Goal: Transaction & Acquisition: Obtain resource

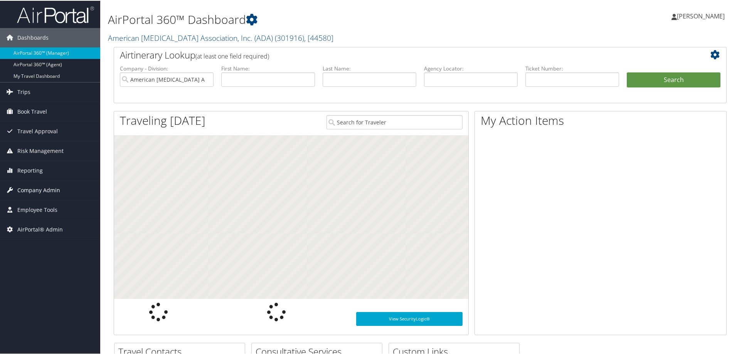
click at [26, 187] on span "Company Admin" at bounding box center [38, 189] width 43 height 19
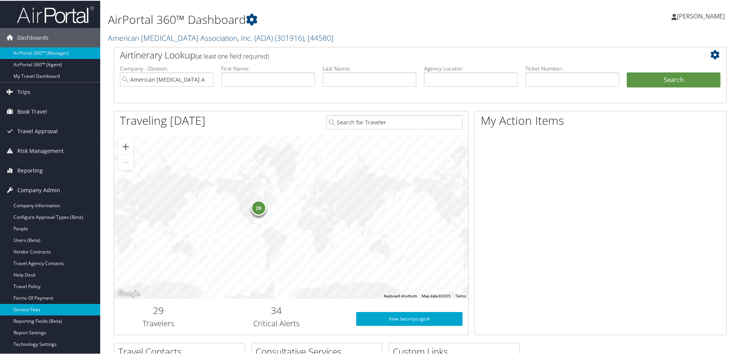
click at [25, 307] on link "Service Fees" at bounding box center [50, 309] width 100 height 12
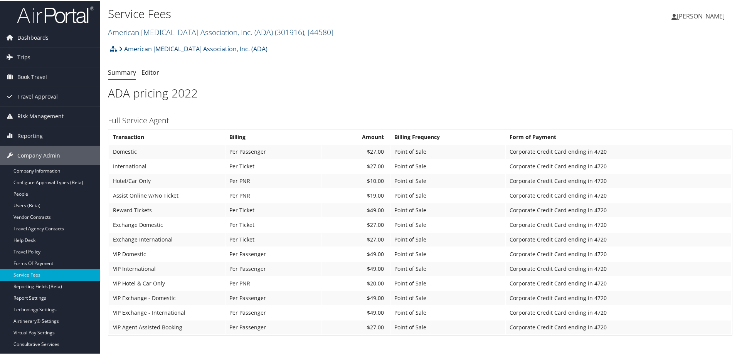
click at [125, 31] on link "American Diabetes Association, Inc. (ADA) ( 301916 ) , [ 44580 ]" at bounding box center [220, 31] width 225 height 10
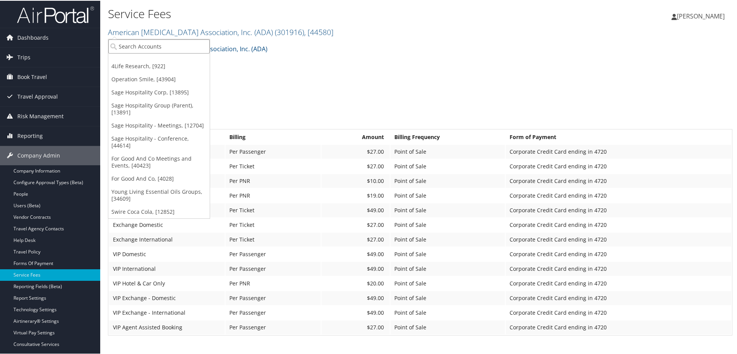
click at [121, 44] on input "search" at bounding box center [158, 46] width 101 height 14
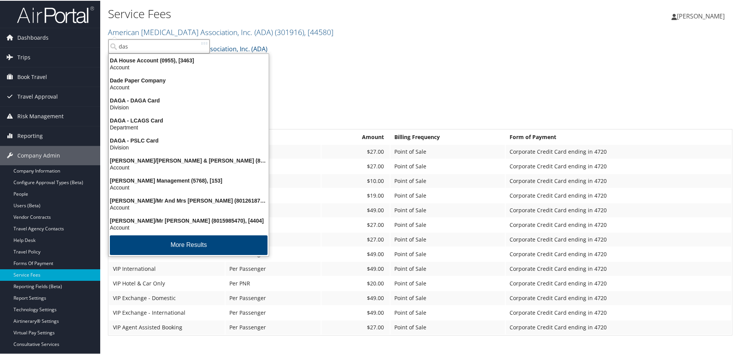
type input "dass"
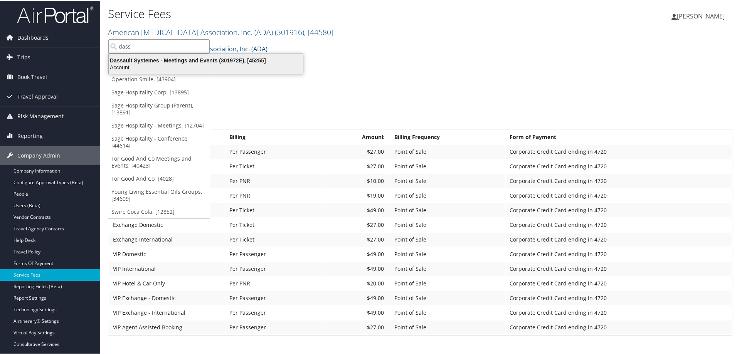
click at [141, 56] on div "Dassault Systemes - Meetings and Events (301972E), [45255] Account" at bounding box center [206, 63] width 192 height 18
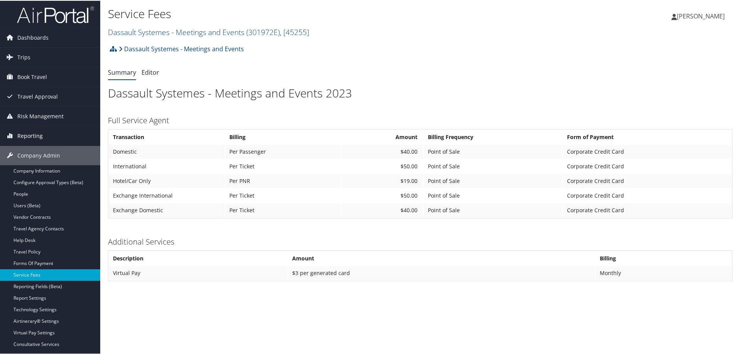
click at [32, 137] on span "Reporting" at bounding box center [29, 135] width 25 height 19
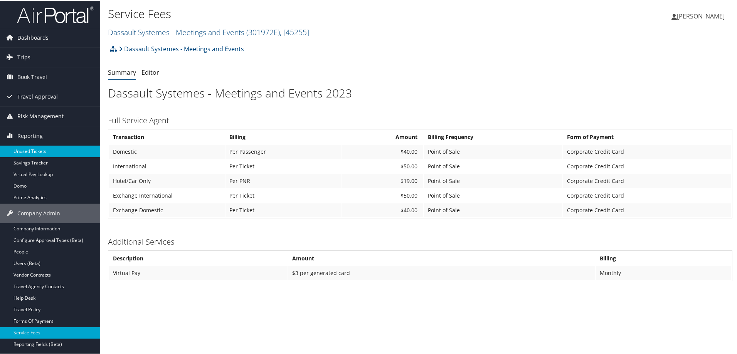
click at [32, 150] on link "Unused Tickets" at bounding box center [50, 151] width 100 height 12
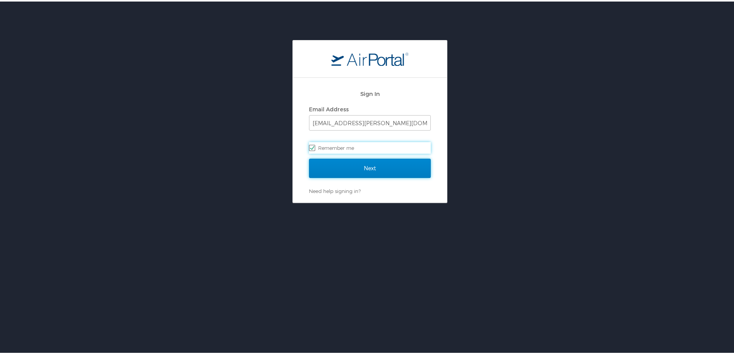
click at [338, 161] on input "Next" at bounding box center [370, 166] width 122 height 19
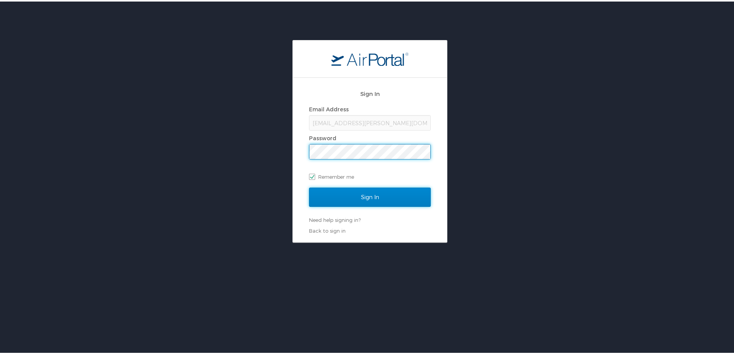
click at [355, 196] on input "Sign In" at bounding box center [370, 195] width 122 height 19
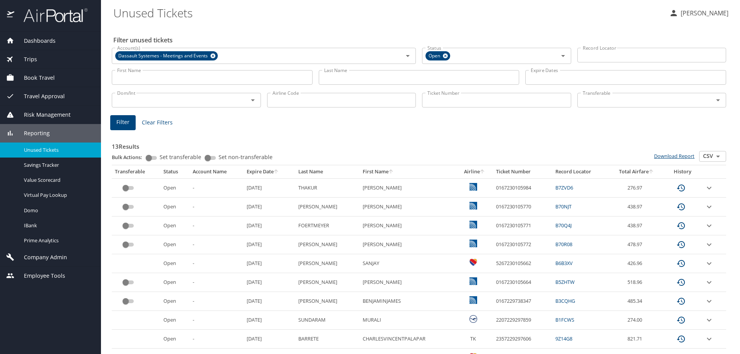
click at [657, 155] on link "Download Report" at bounding box center [674, 156] width 40 height 7
